Goal: Check status

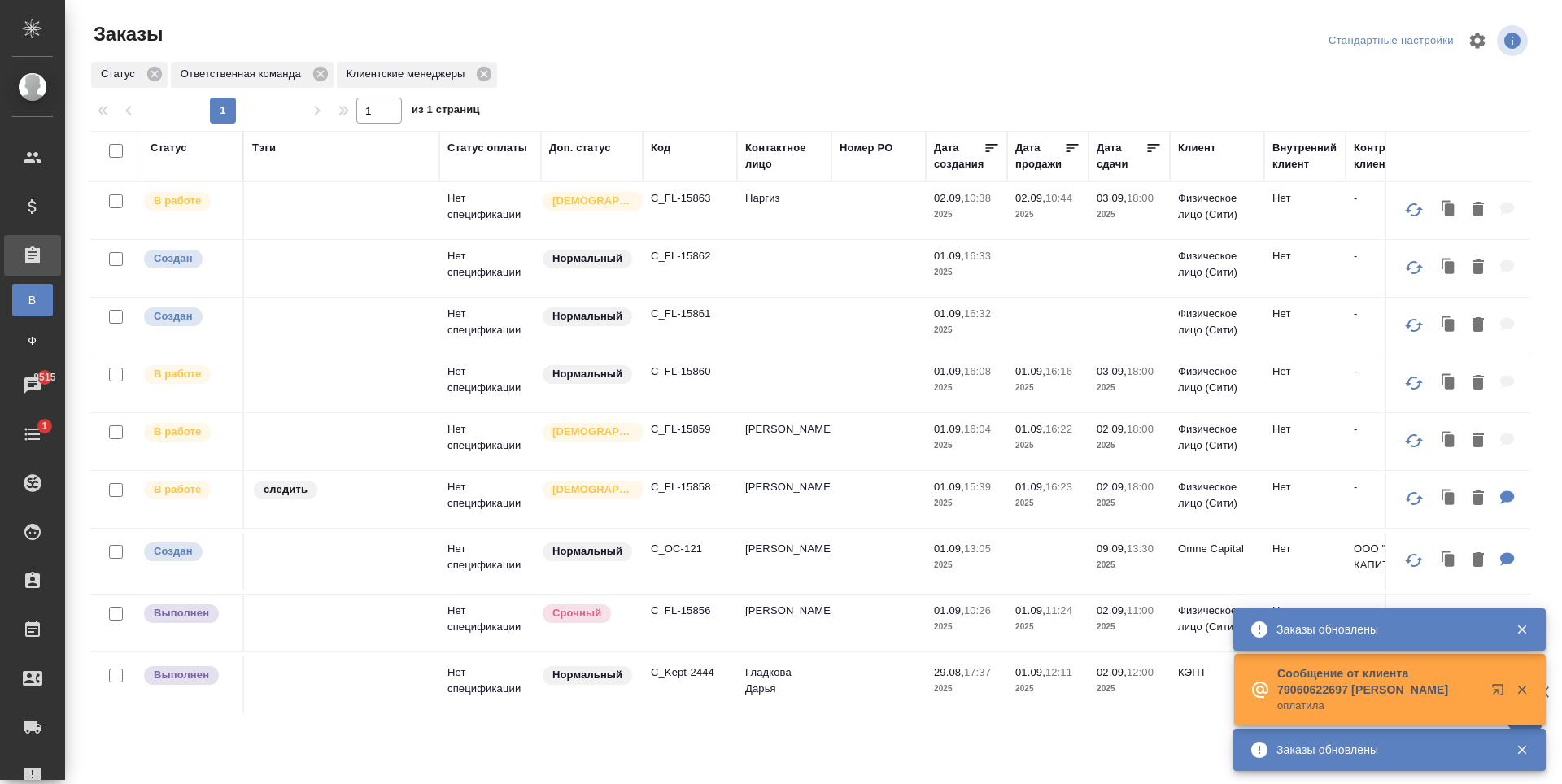
click at [680, 316] on p "C_FL-15861" at bounding box center [690, 314] width 78 height 16
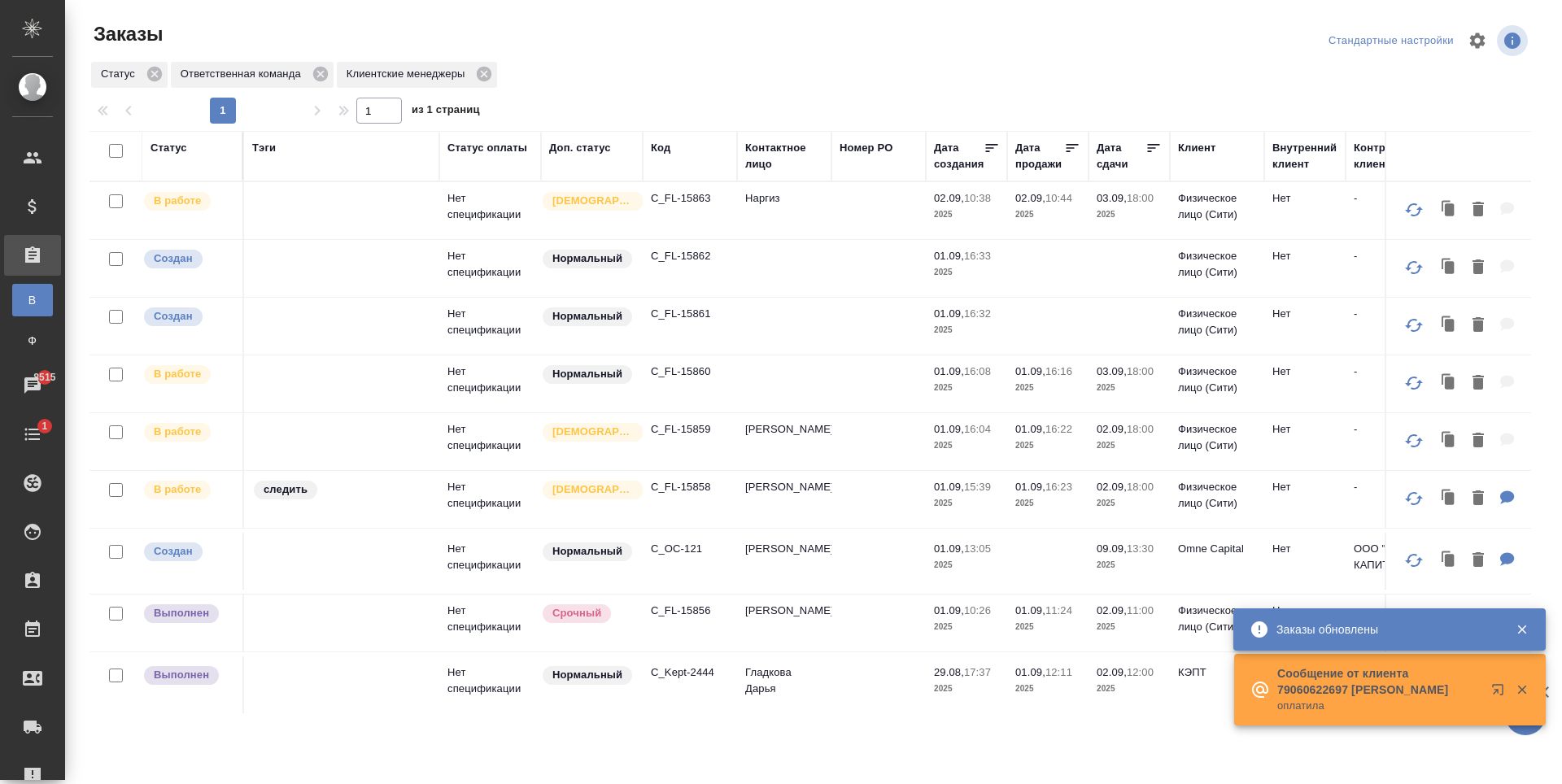
click at [681, 250] on p "C_FL-15862" at bounding box center [690, 256] width 78 height 16
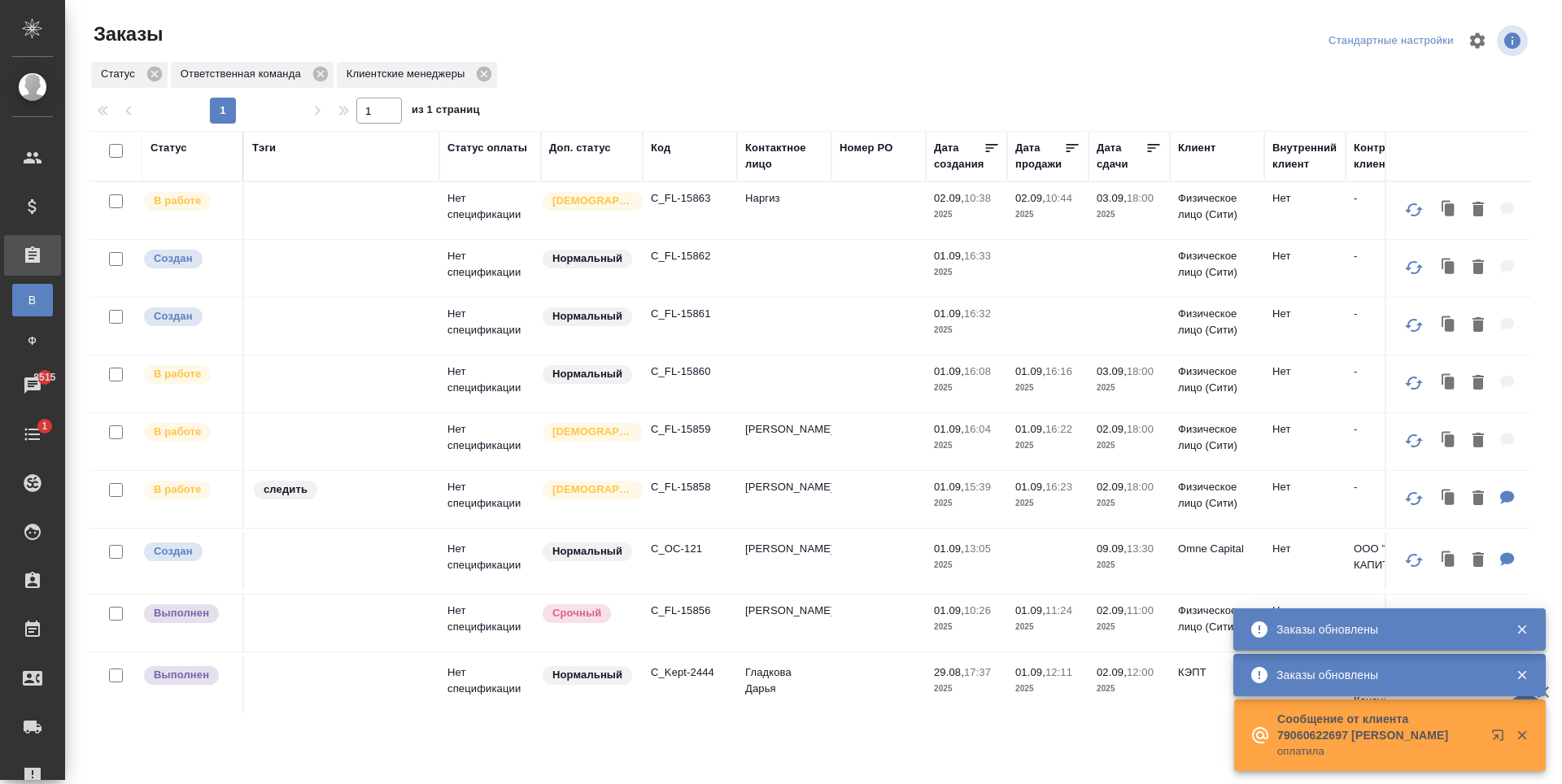
click at [684, 428] on p "C_FL-15859" at bounding box center [690, 429] width 78 height 16
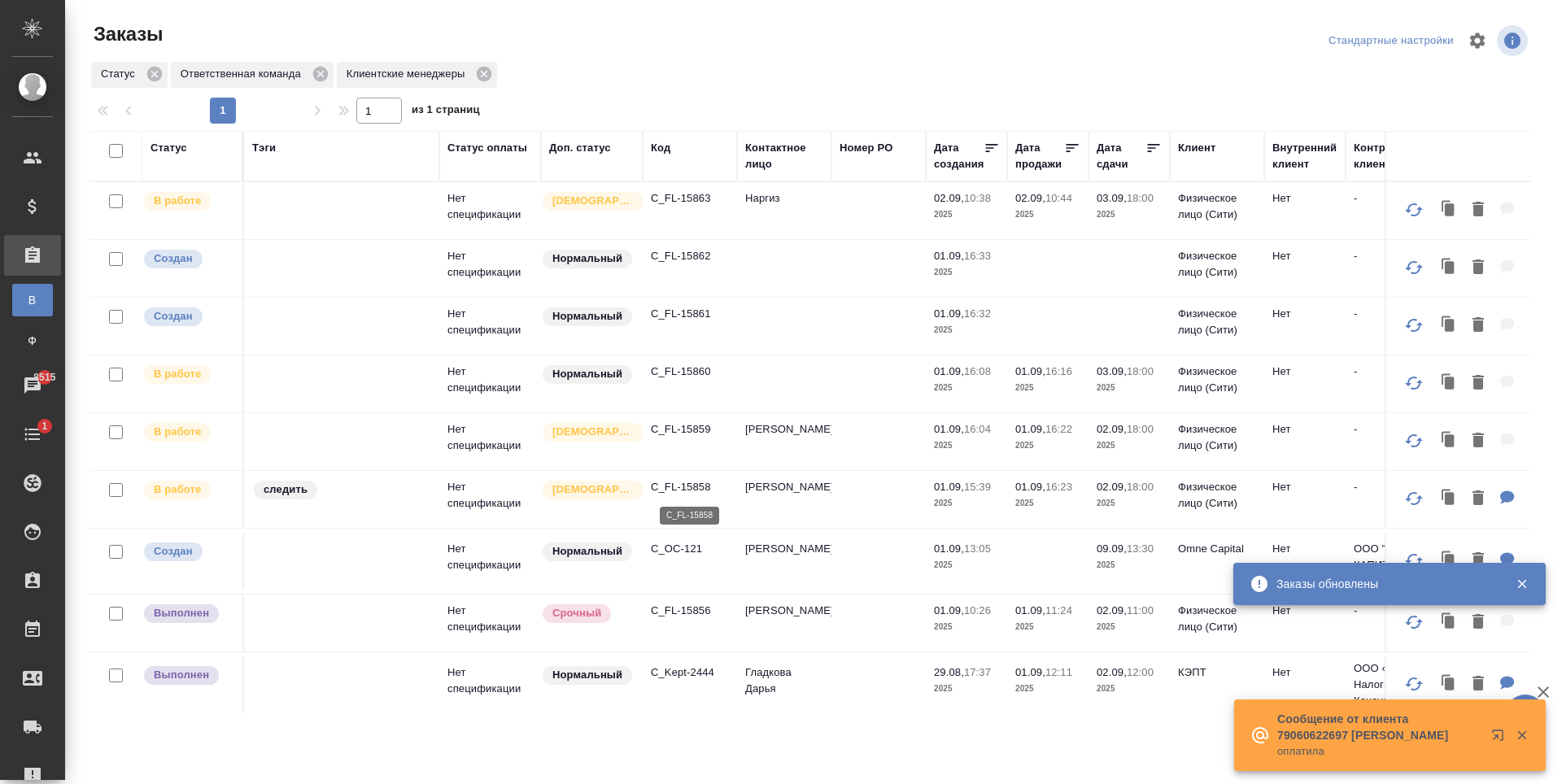
click at [694, 378] on p "C_FL-15860" at bounding box center [690, 372] width 78 height 16
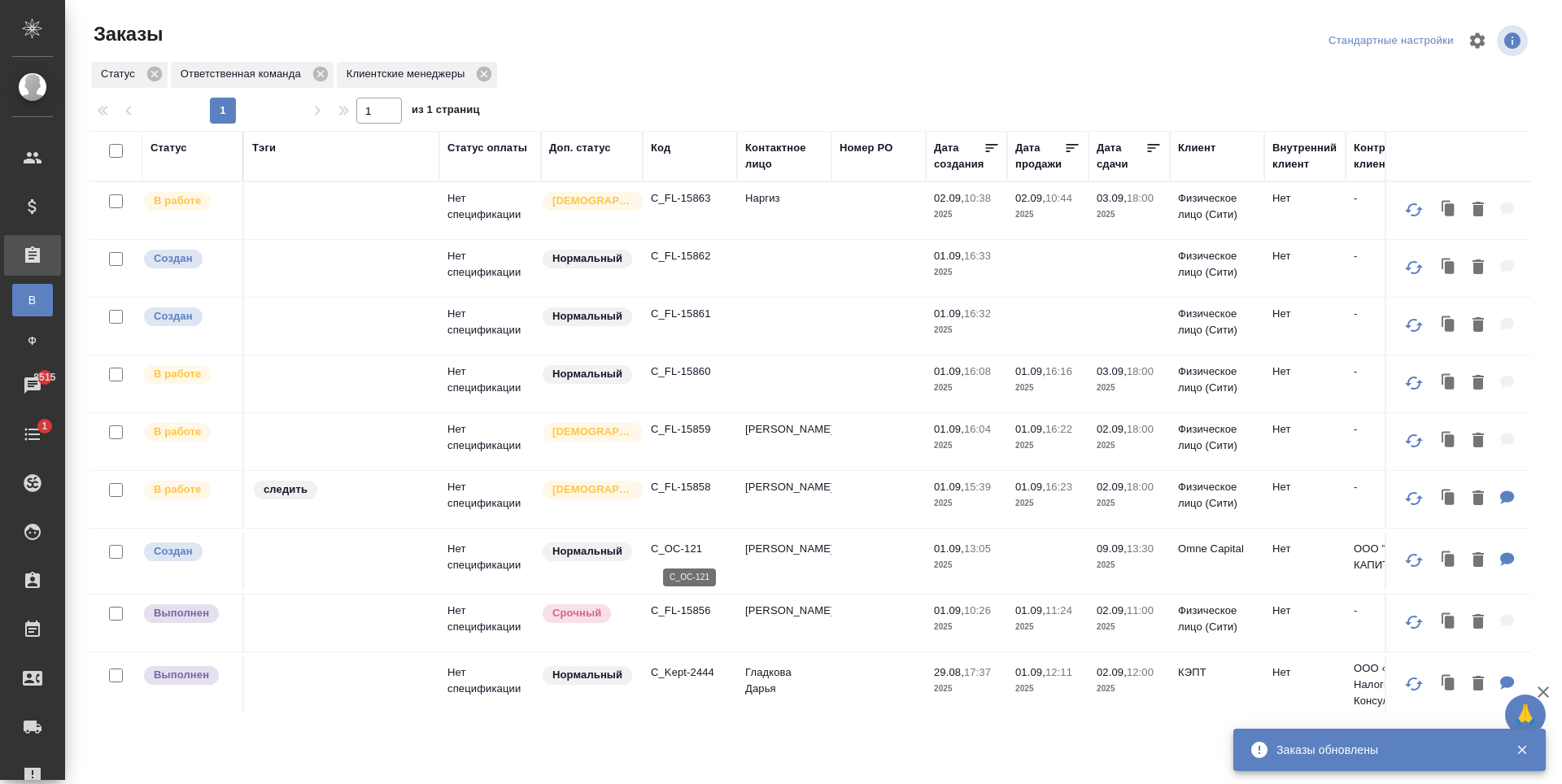
click at [680, 546] on p "C_OC-121" at bounding box center [690, 548] width 78 height 16
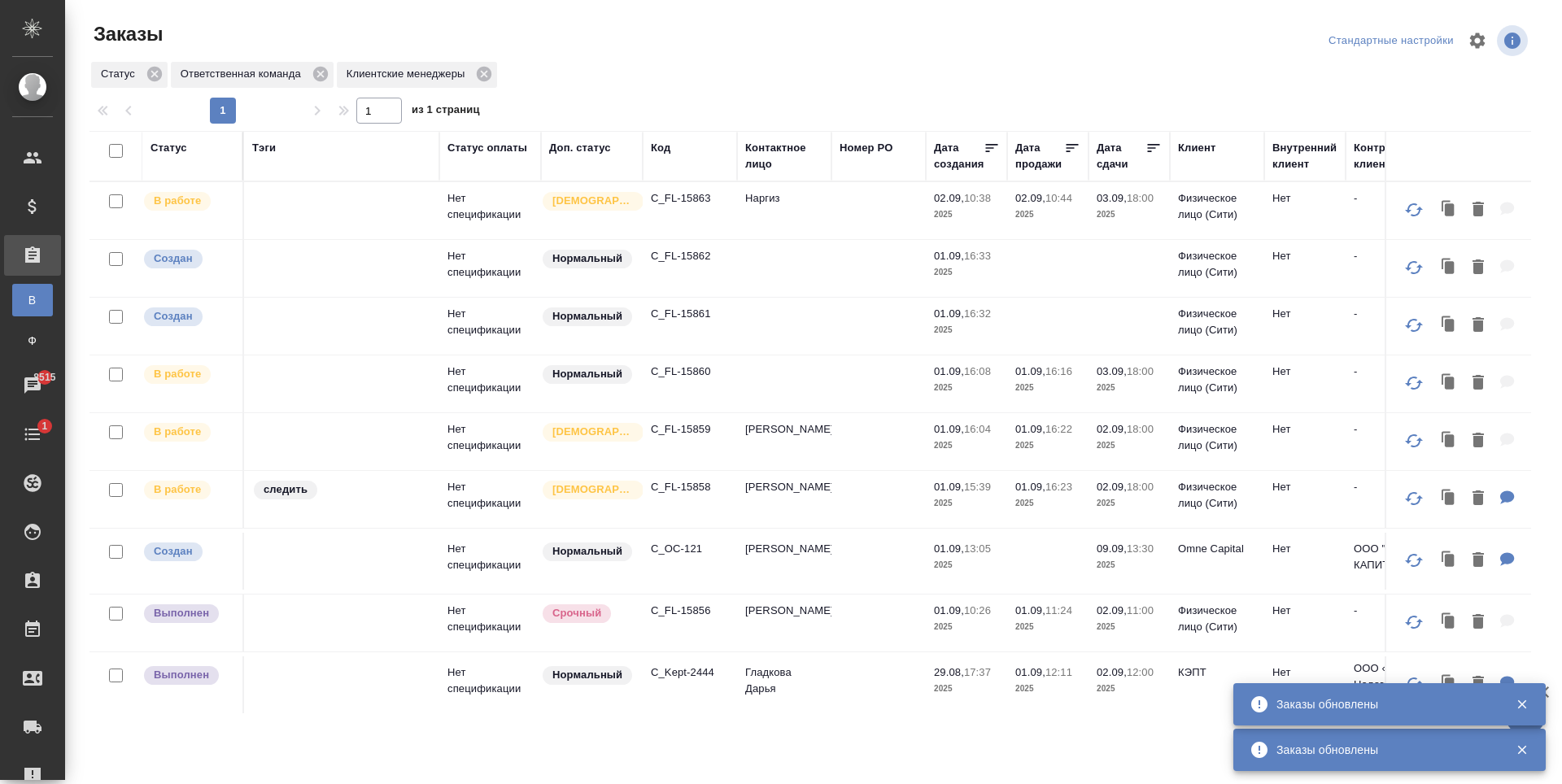
scroll to position [81, 0]
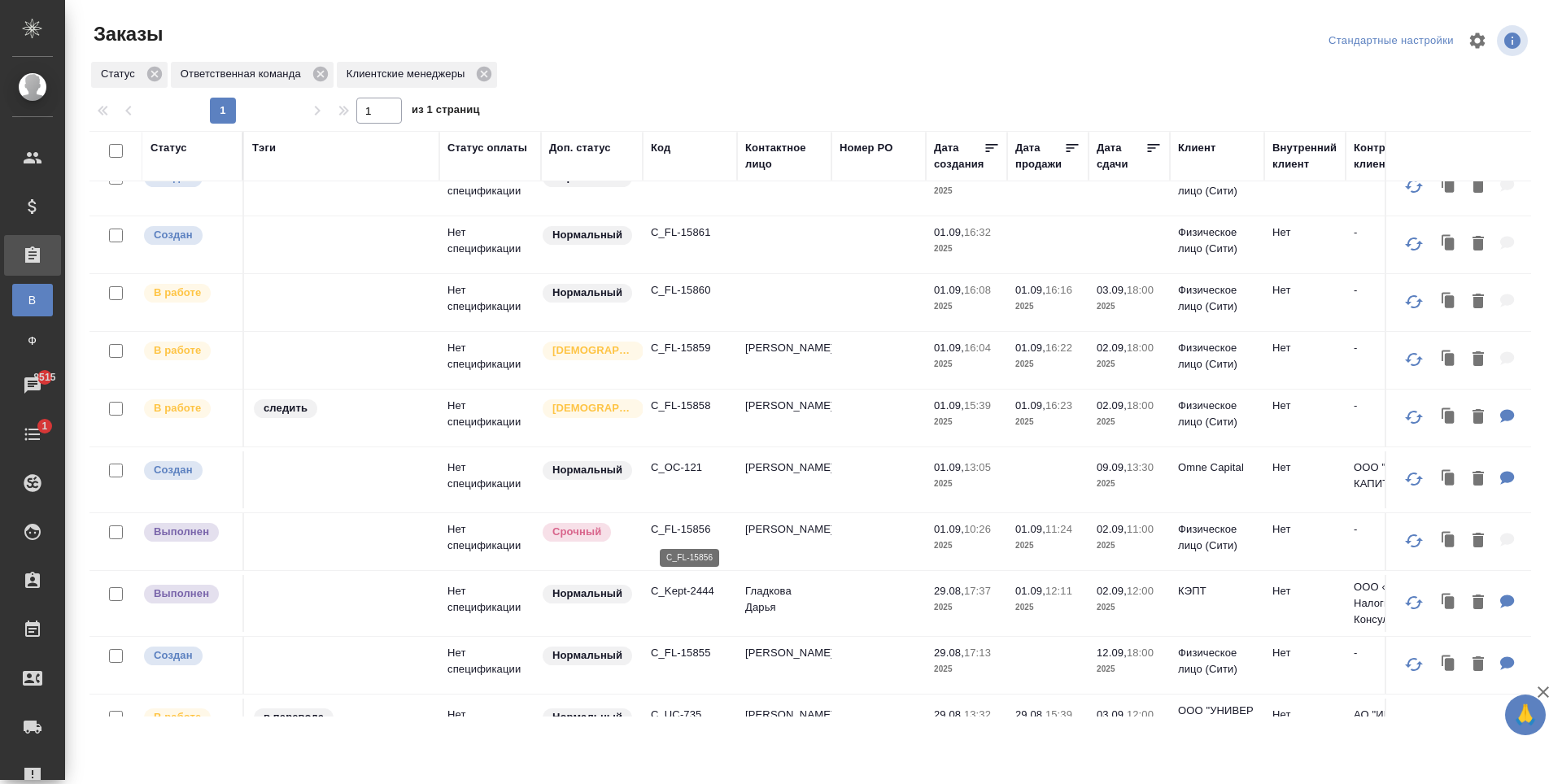
click at [677, 529] on p "C_FL-15856" at bounding box center [690, 529] width 78 height 16
click at [694, 596] on p "C_Kept-2444" at bounding box center [690, 591] width 78 height 16
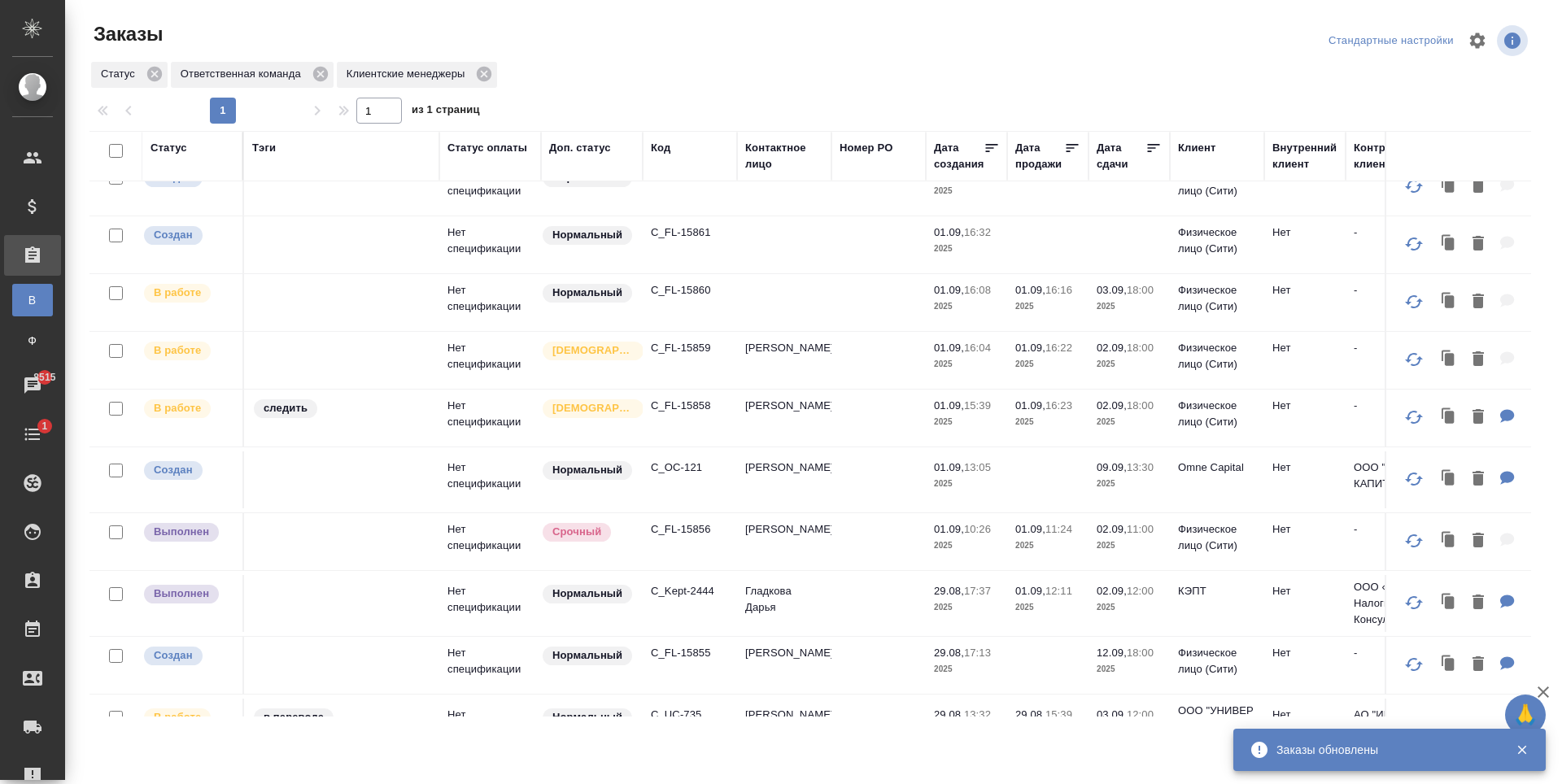
scroll to position [325, 0]
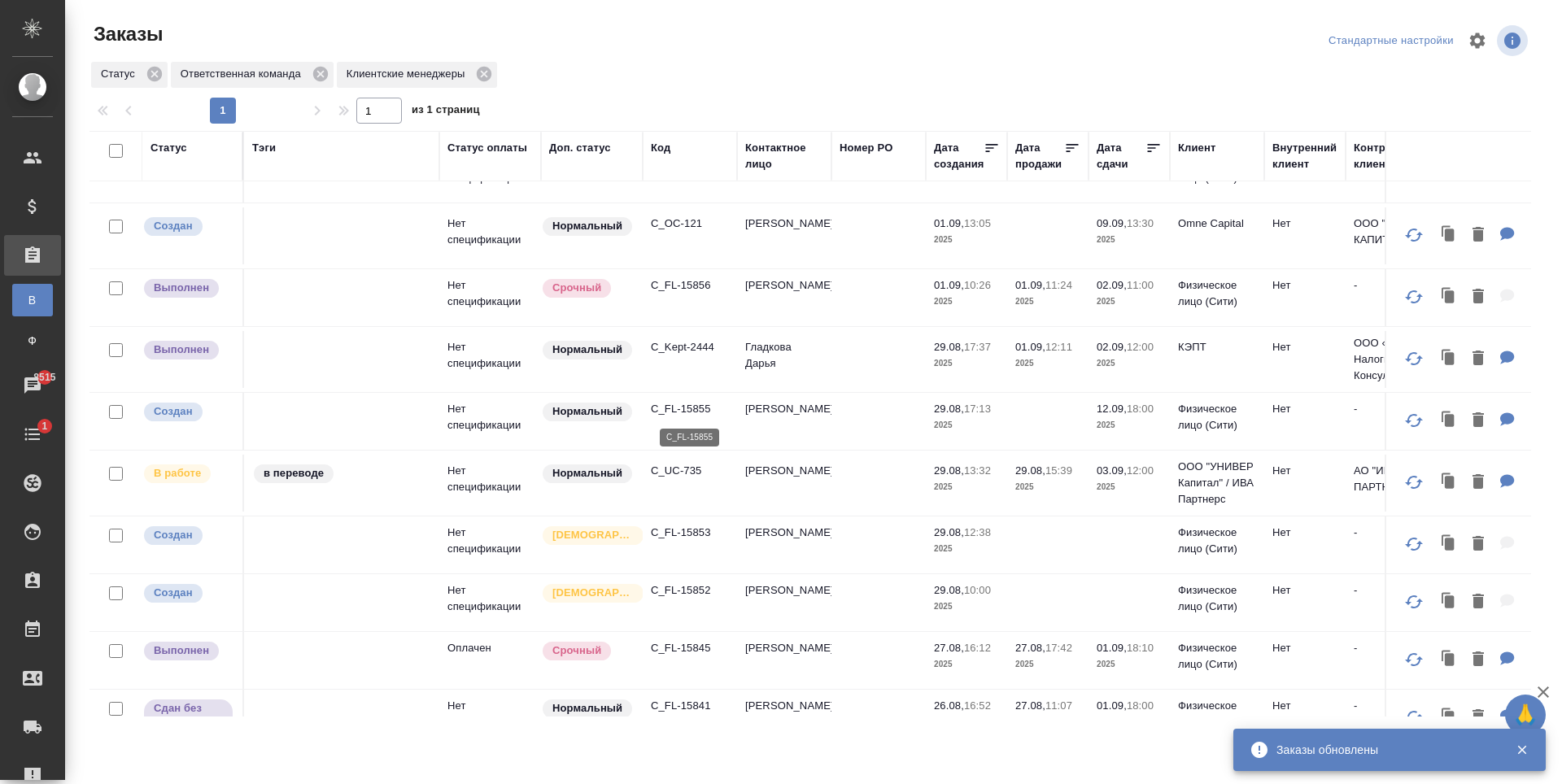
click at [687, 406] on p "C_FL-15855" at bounding box center [690, 408] width 78 height 16
click at [703, 472] on p "C_UC-735" at bounding box center [690, 470] width 78 height 16
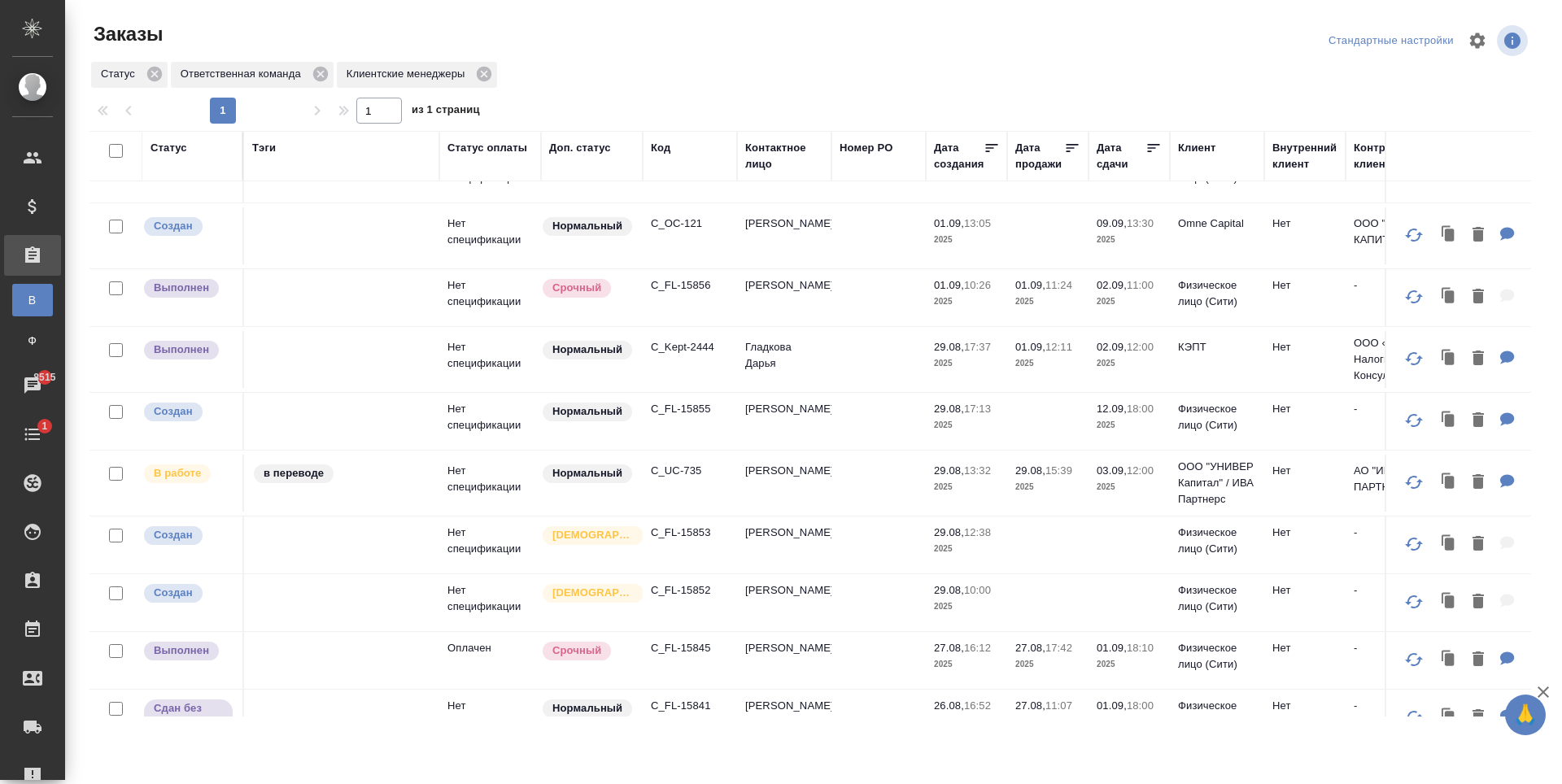
scroll to position [488, 0]
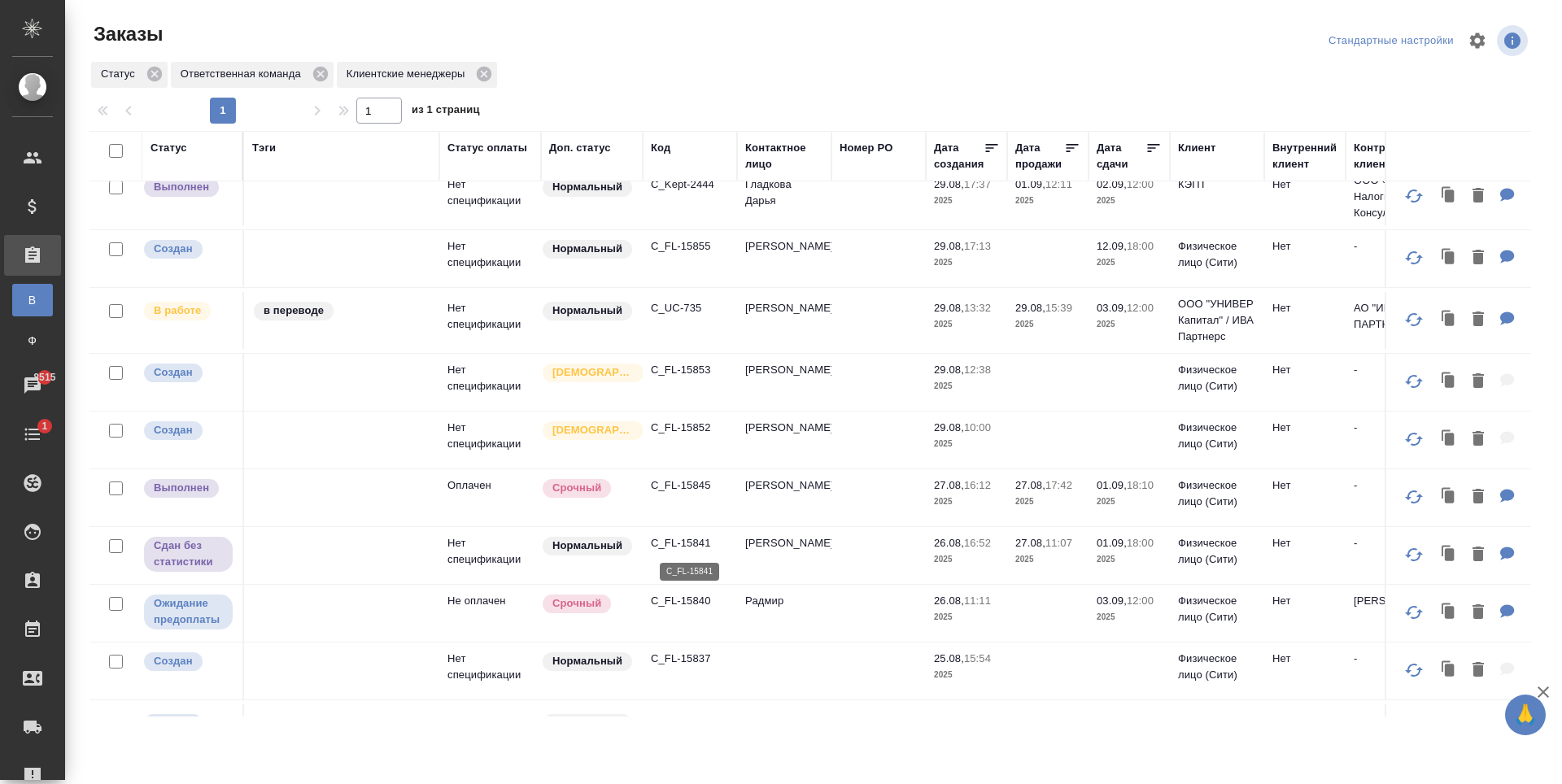
click at [689, 543] on p "C_FL-15841" at bounding box center [690, 543] width 78 height 16
click at [689, 490] on p "C_FL-15845" at bounding box center [690, 485] width 78 height 16
